Goal: Task Accomplishment & Management: Use online tool/utility

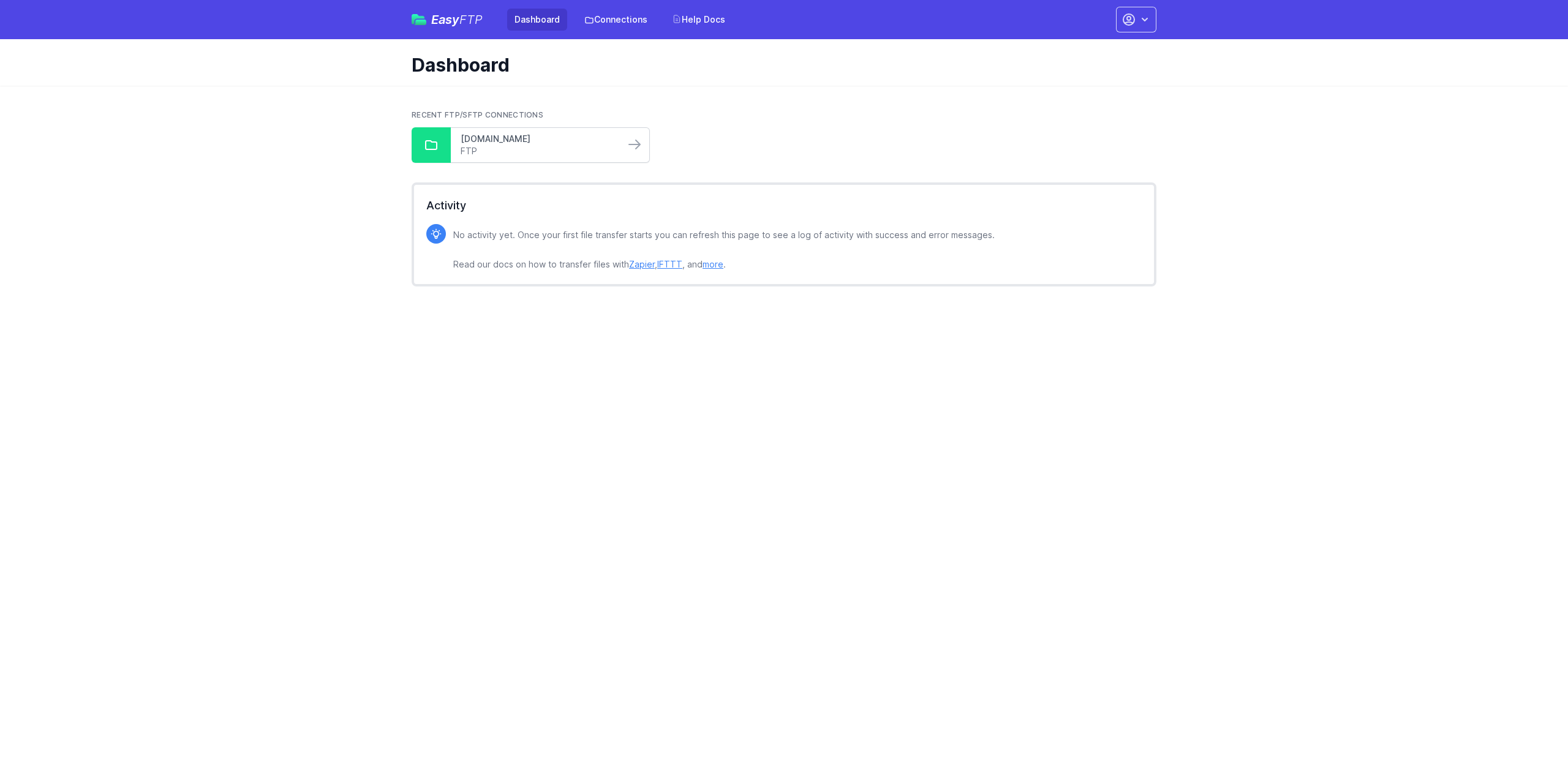
click at [522, 143] on link "[DOMAIN_NAME]" at bounding box center [538, 139] width 154 height 12
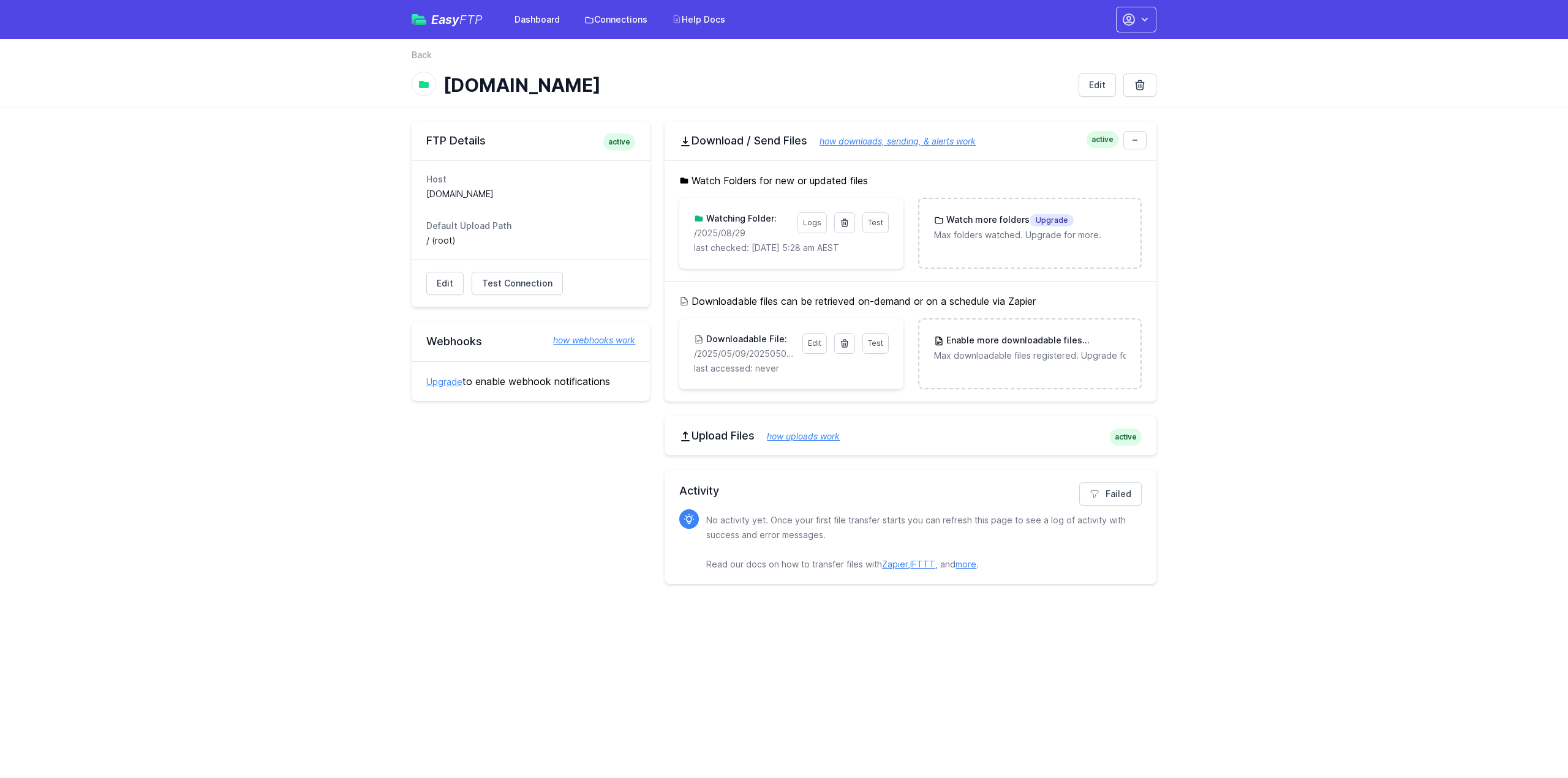
drag, startPoint x: 727, startPoint y: 229, endPoint x: 688, endPoint y: 229, distance: 39.0
click at [688, 229] on div "Test Logs Watching Folder: /2025/08/29 last checked: 8/30/2025 5:28 am AEST" at bounding box center [791, 233] width 224 height 71
copy p "/2025/08/29"
click at [849, 227] on link at bounding box center [845, 223] width 21 height 21
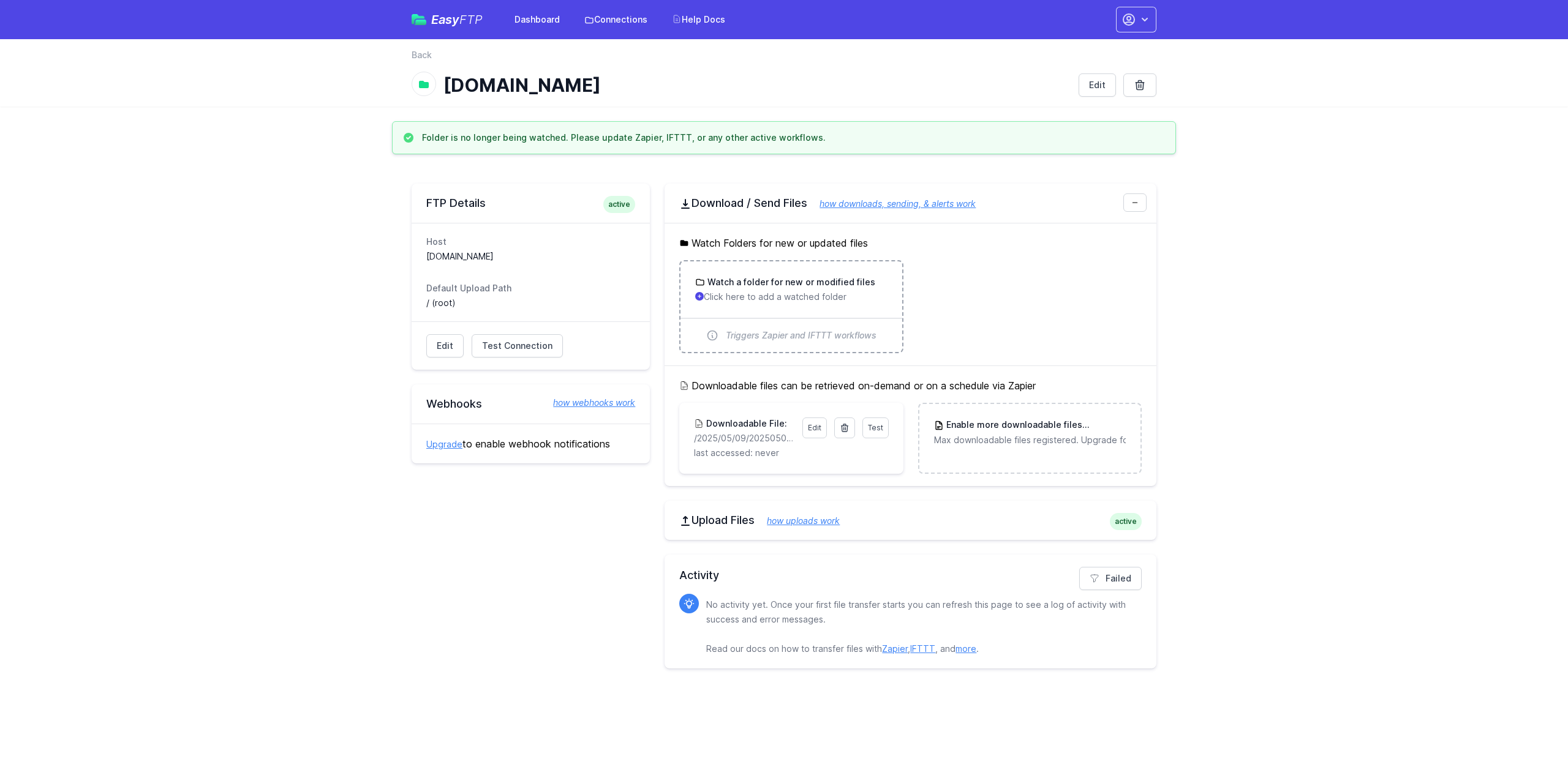
click at [765, 284] on h3 "Watch a folder for new or modified files" at bounding box center [790, 282] width 170 height 12
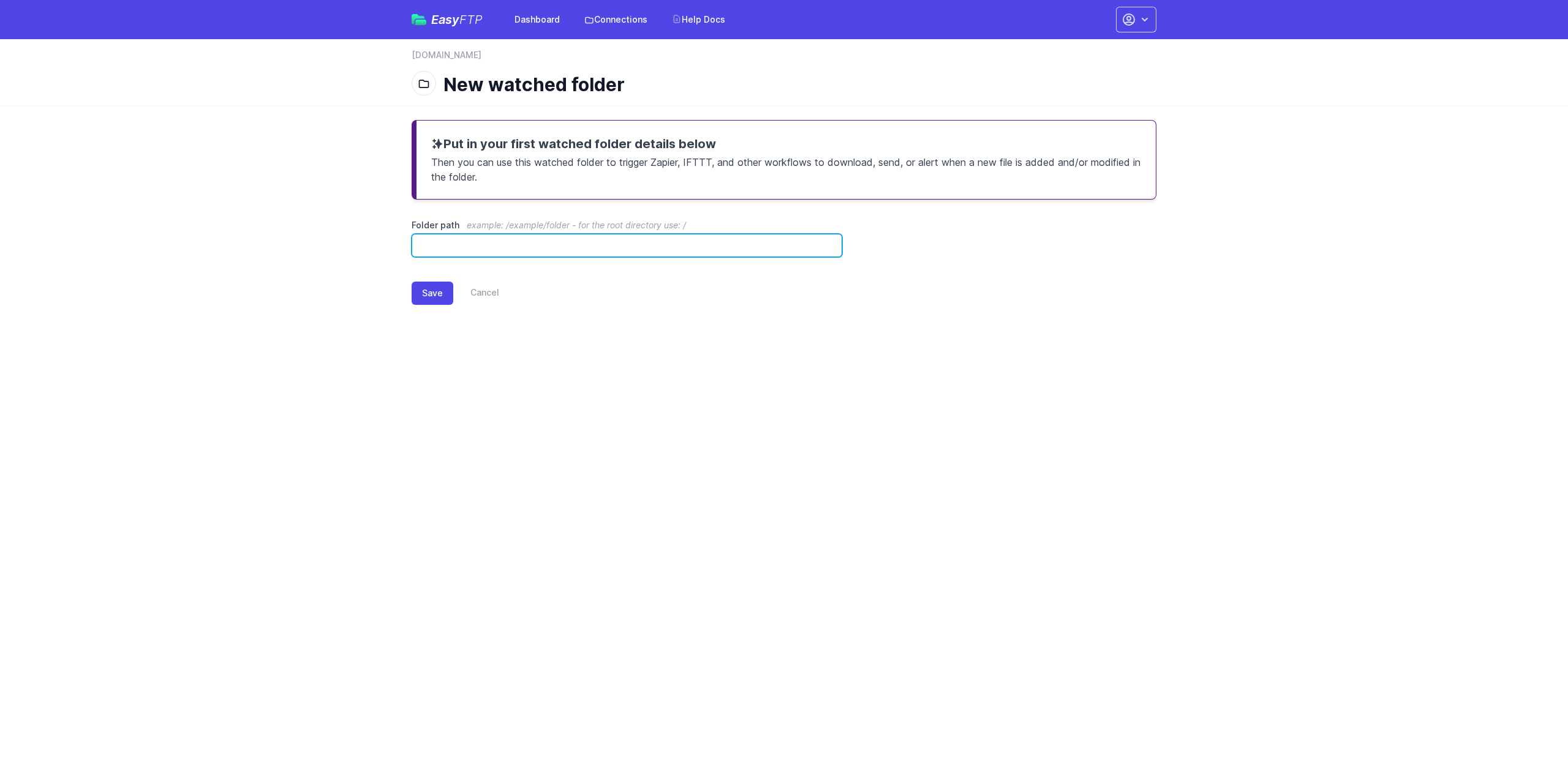
click at [611, 247] on input "Folder path example: /example/folder - for the root directory use: /" at bounding box center [627, 246] width 430 height 24
paste input "**********"
type input "**********"
click at [423, 290] on button "Save" at bounding box center [432, 294] width 42 height 24
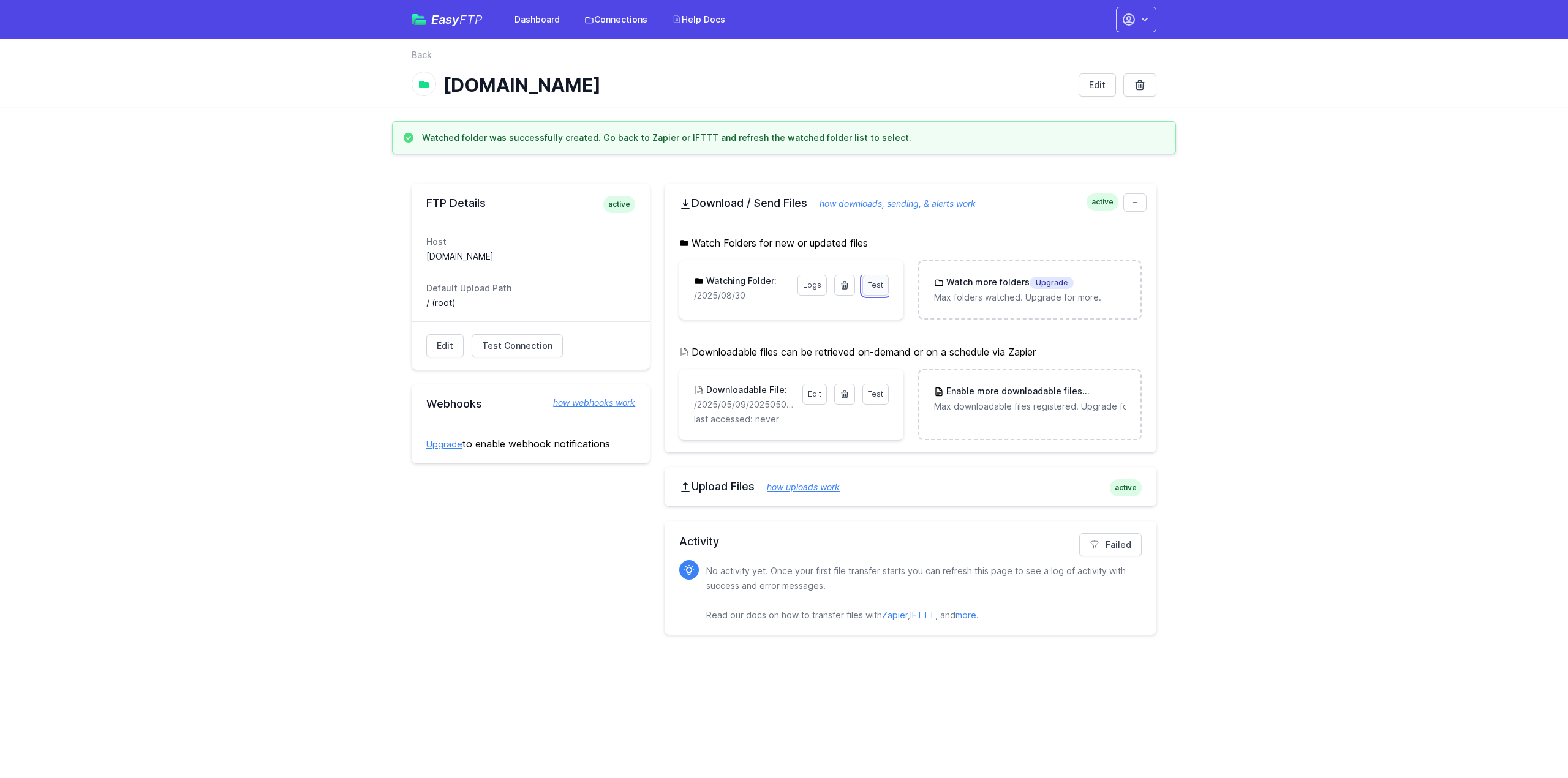
click at [877, 284] on span "Test" at bounding box center [875, 285] width 15 height 9
